Goal: Information Seeking & Learning: Learn about a topic

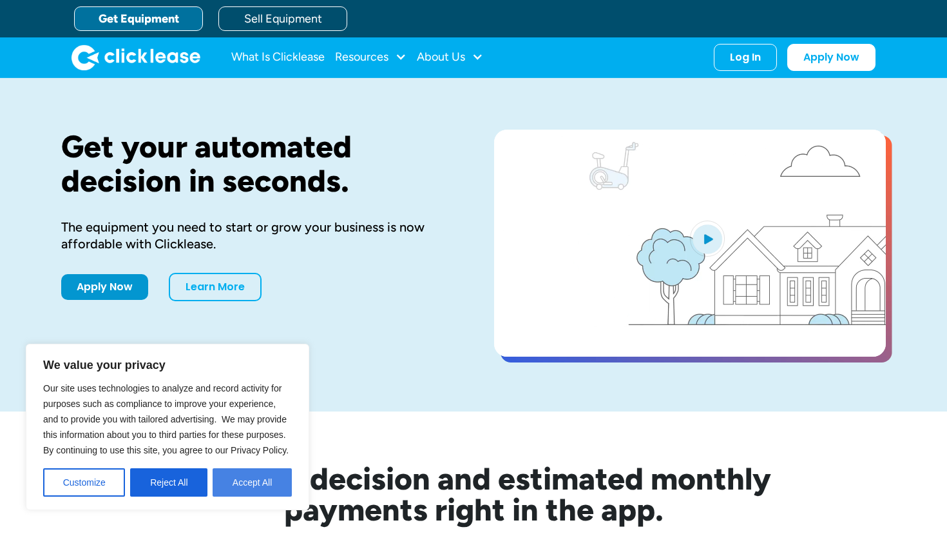
click at [262, 477] on button "Accept All" at bounding box center [252, 482] width 79 height 28
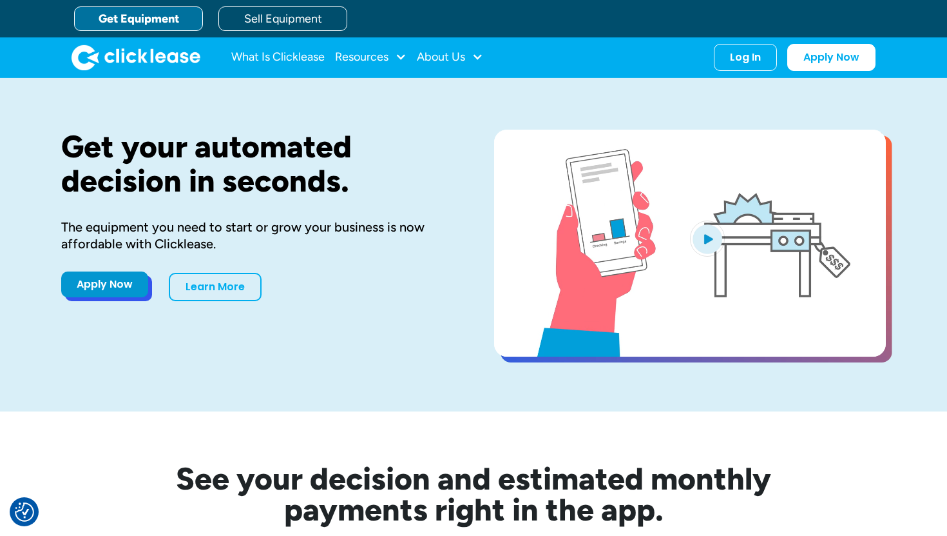
click at [97, 286] on link "Apply Now" at bounding box center [104, 284] width 87 height 26
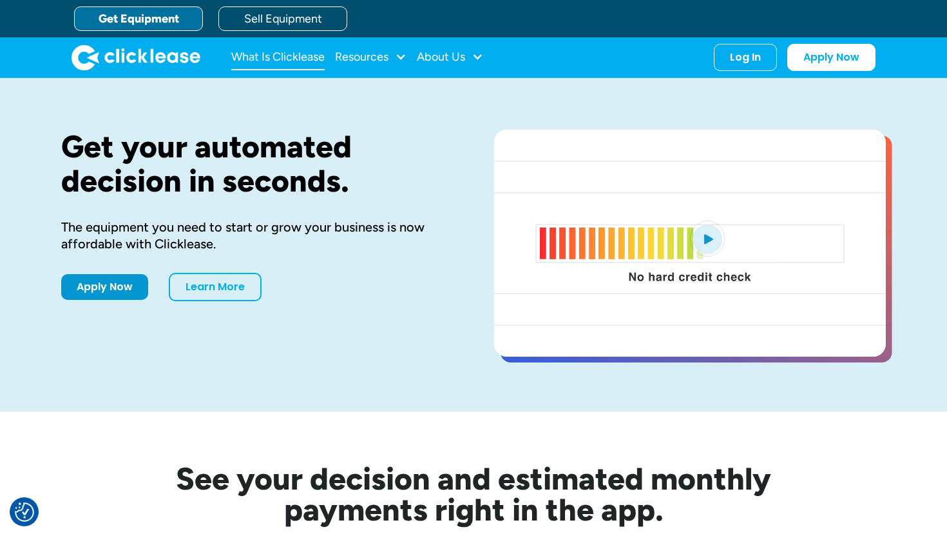
click at [312, 56] on link "What Is Clicklease" at bounding box center [277, 57] width 93 height 26
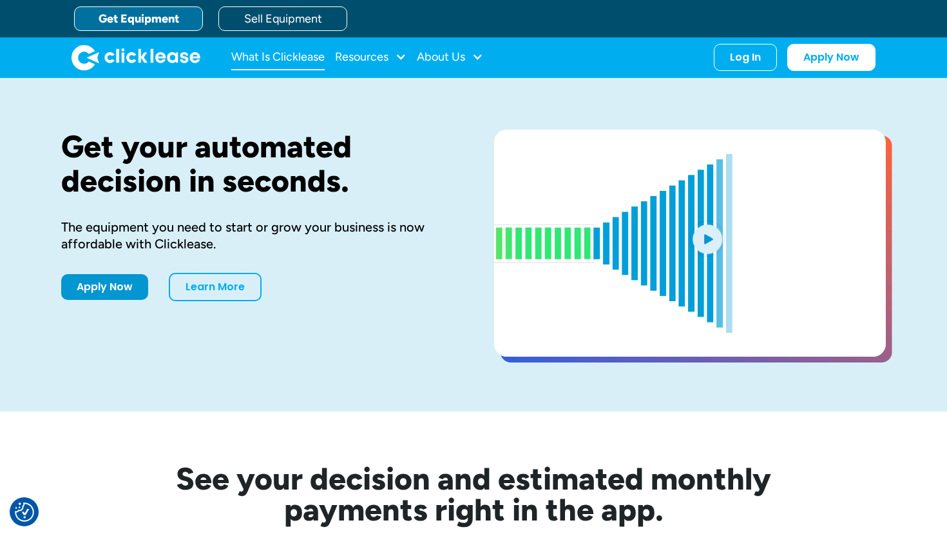
click at [291, 63] on link "What Is Clicklease" at bounding box center [277, 57] width 93 height 26
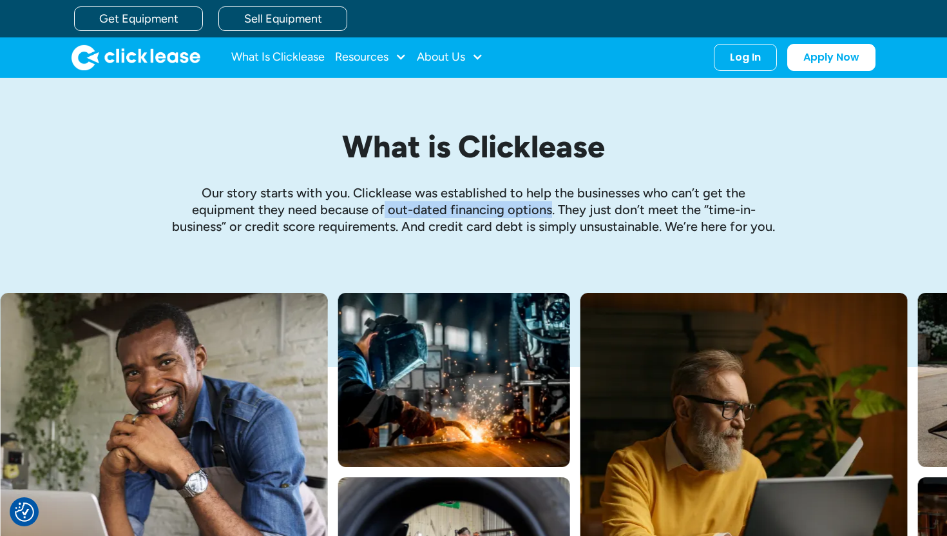
drag, startPoint x: 386, startPoint y: 213, endPoint x: 550, endPoint y: 212, distance: 164.3
click at [550, 212] on p "Our story starts with you. Clicklease was established to help the businesses wh…" at bounding box center [474, 209] width 606 height 50
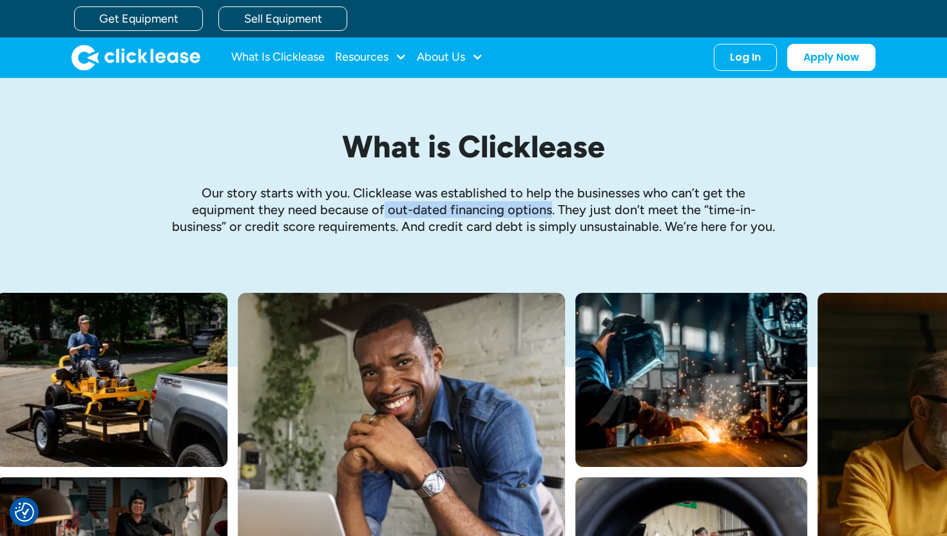
click at [161, 62] on img "home" at bounding box center [136, 57] width 129 height 26
